Goal: Browse casually

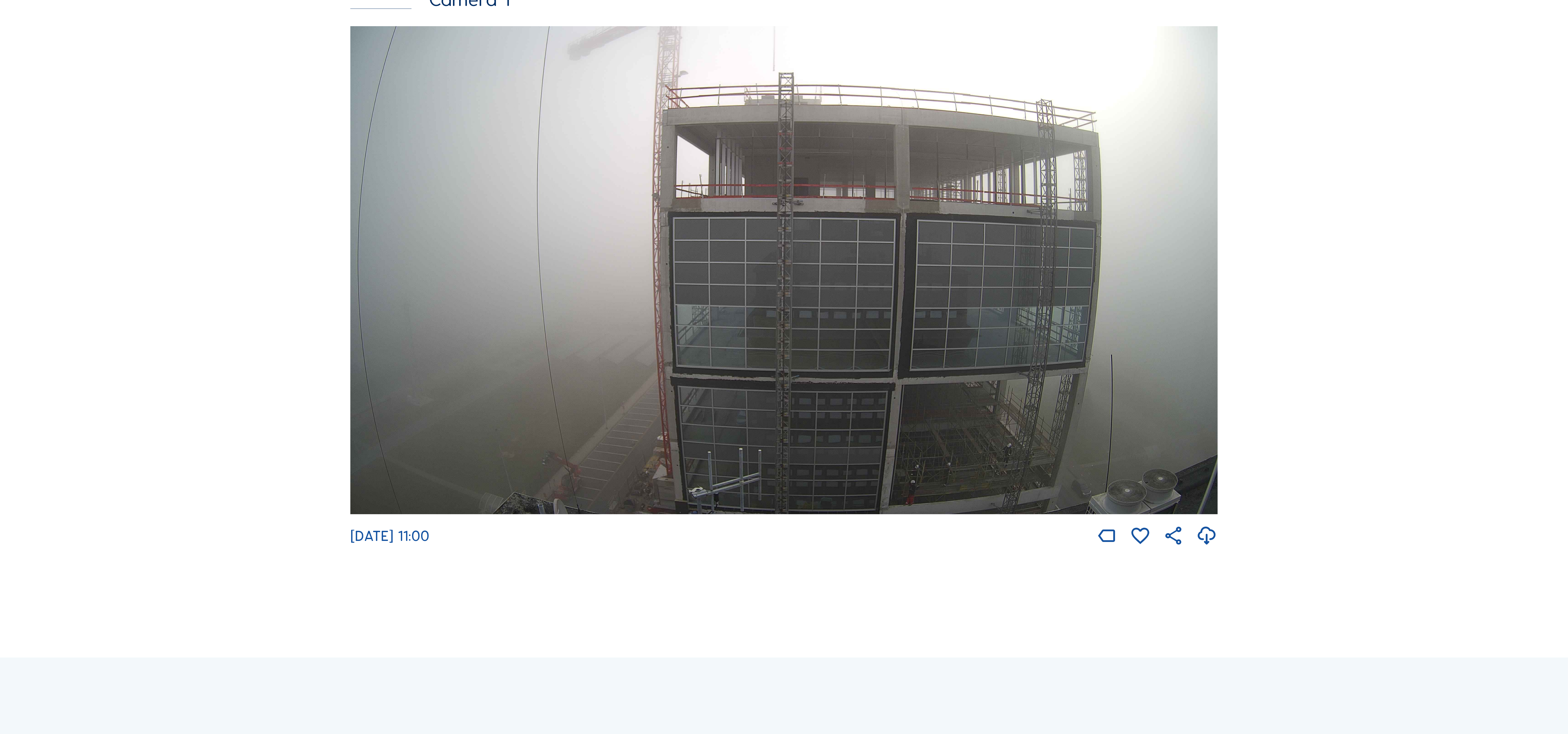
scroll to position [719, 0]
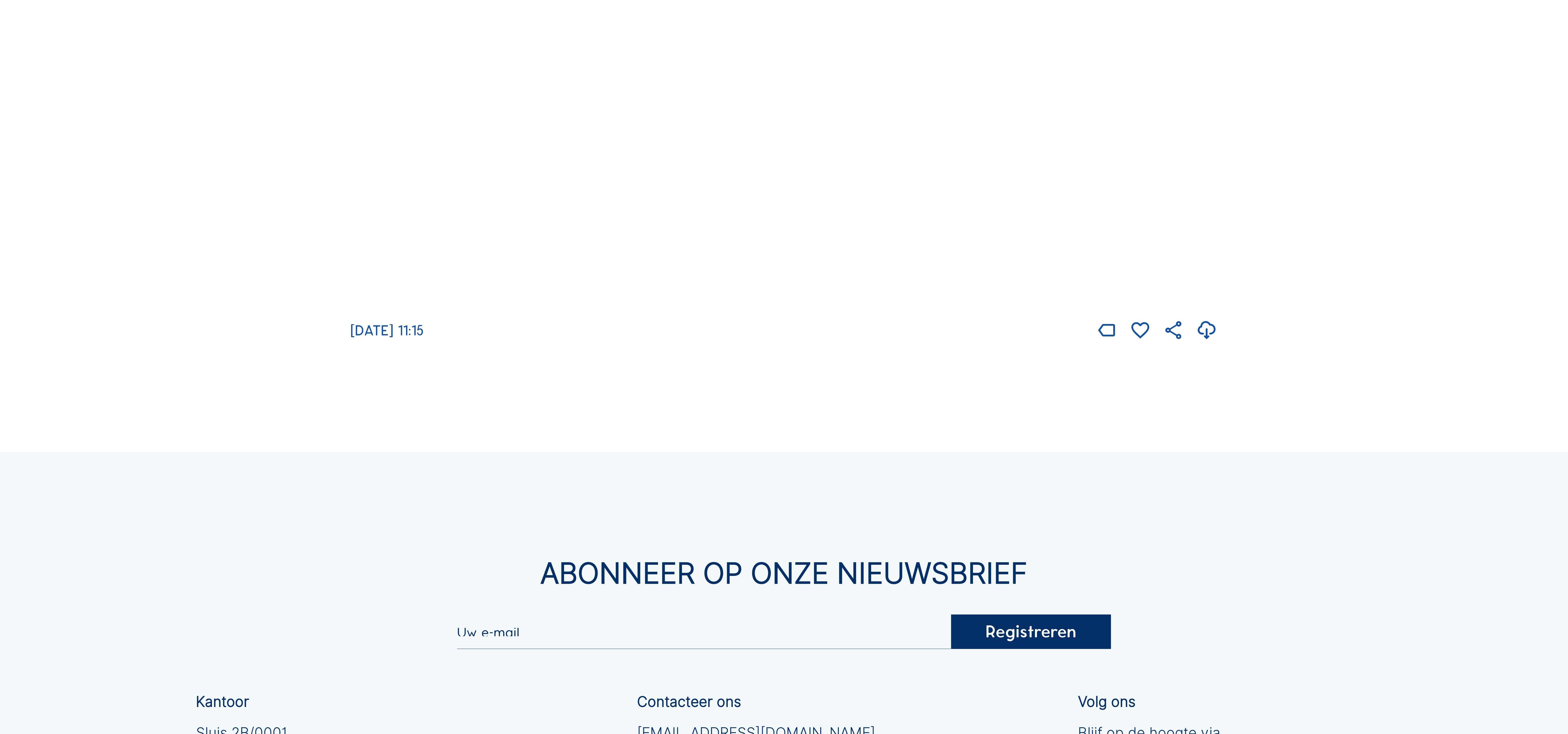
scroll to position [414, 0]
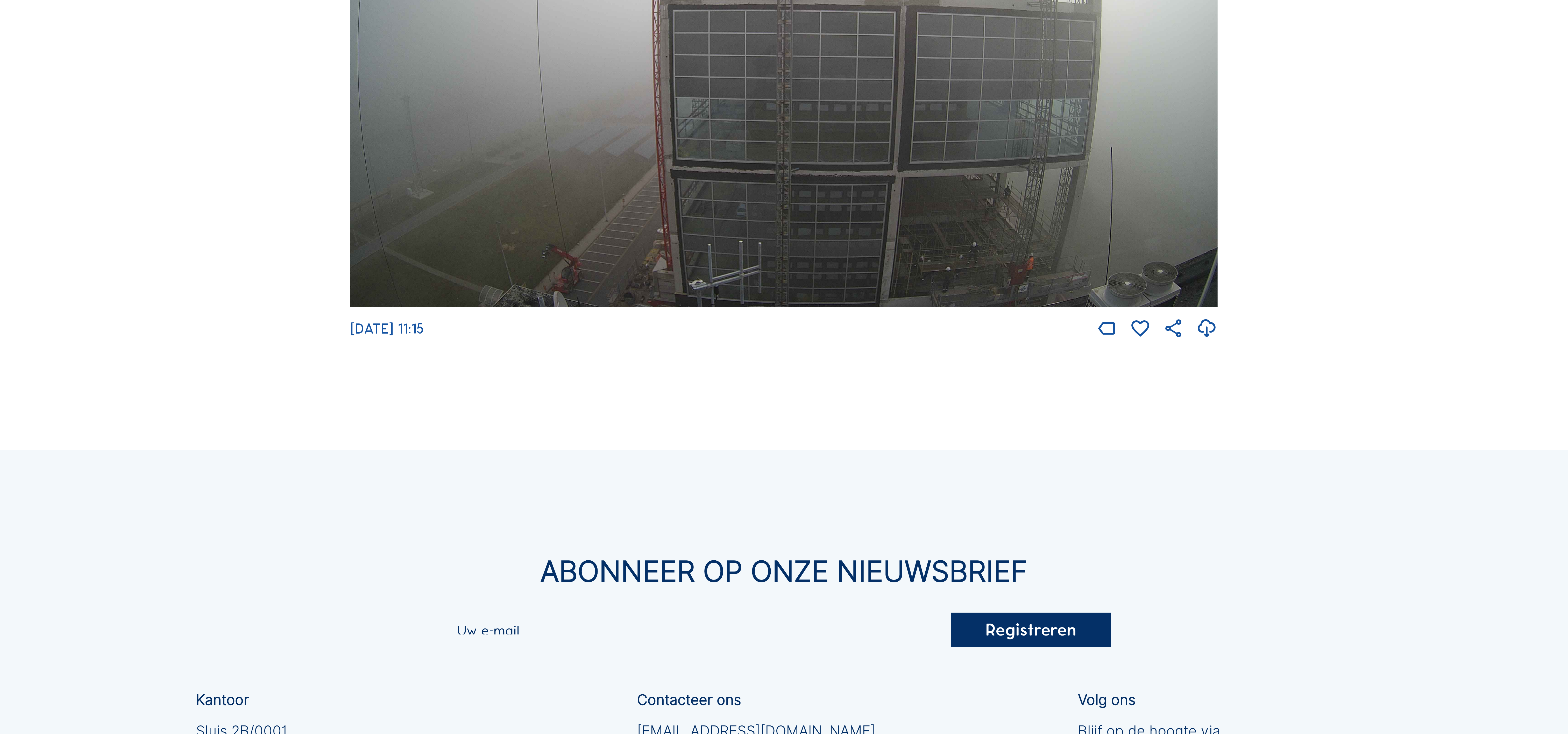
click at [1021, 190] on img at bounding box center [784, 62] width 867 height 488
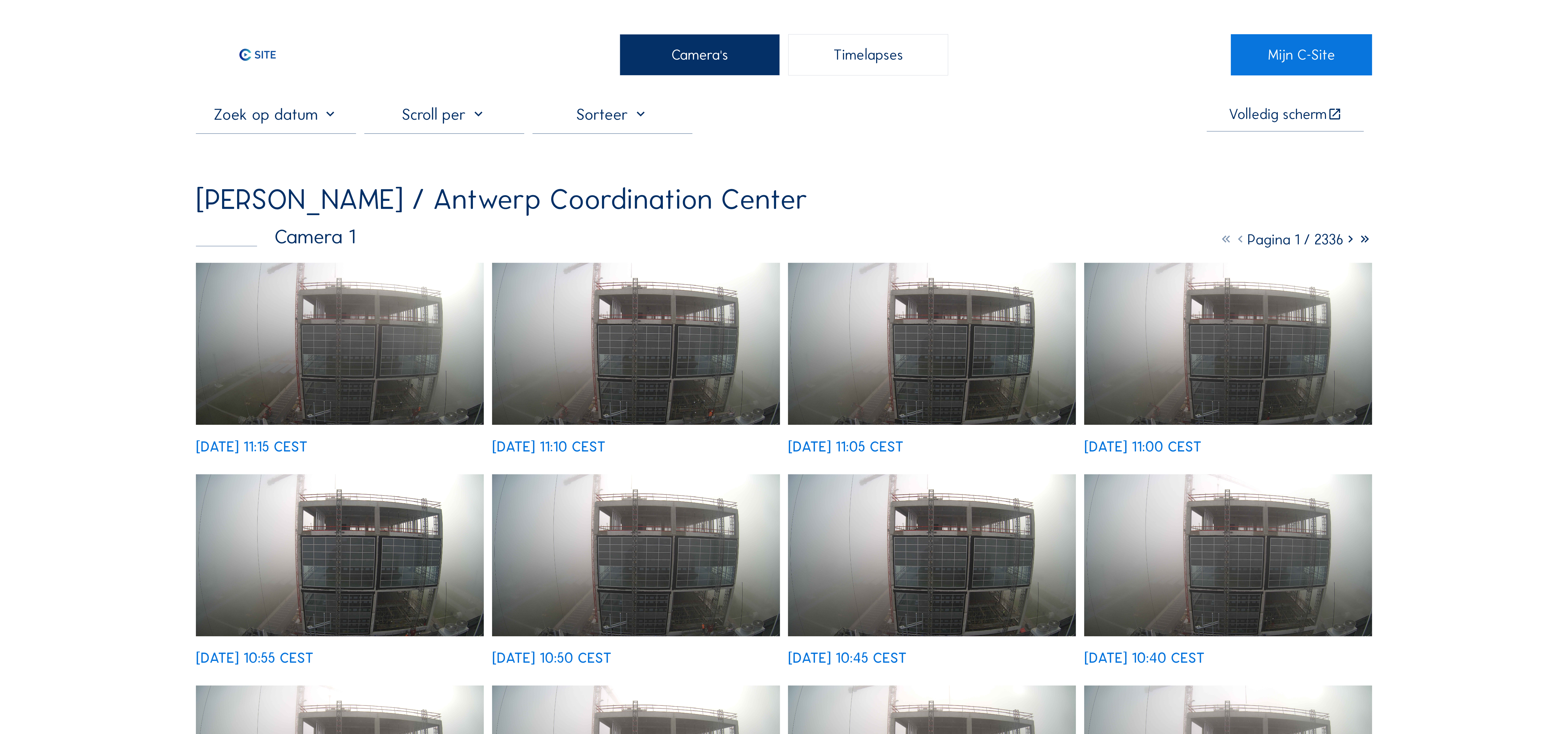
click at [364, 311] on img at bounding box center [340, 344] width 288 height 162
